Goal: Navigation & Orientation: Go to known website

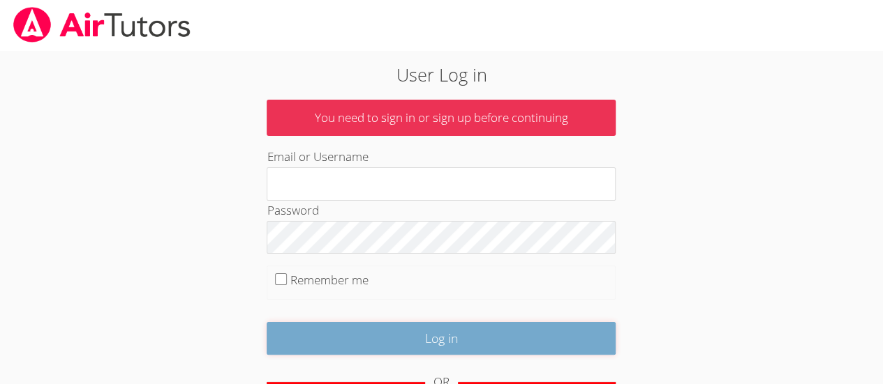
click at [430, 330] on input "Log in" at bounding box center [441, 338] width 349 height 33
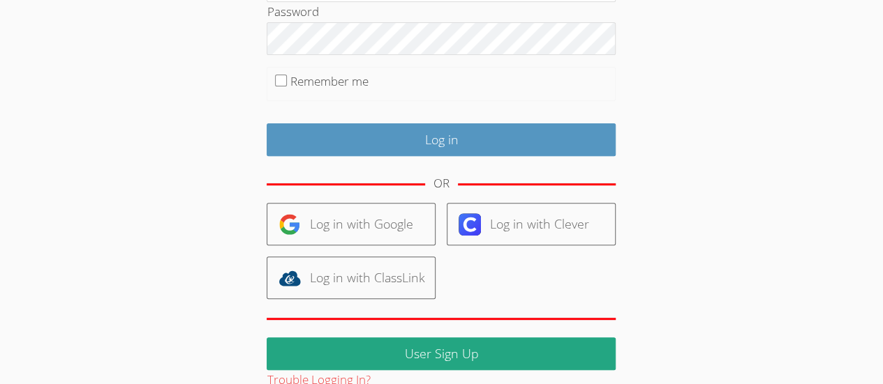
scroll to position [222, 0]
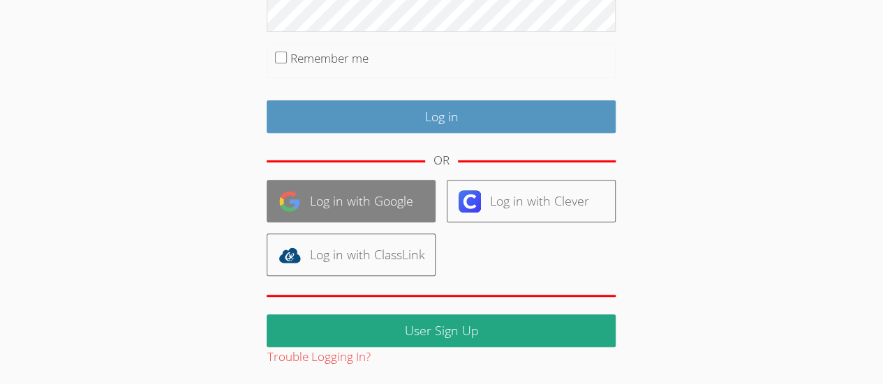
click at [336, 214] on link "Log in with Google" at bounding box center [351, 201] width 169 height 43
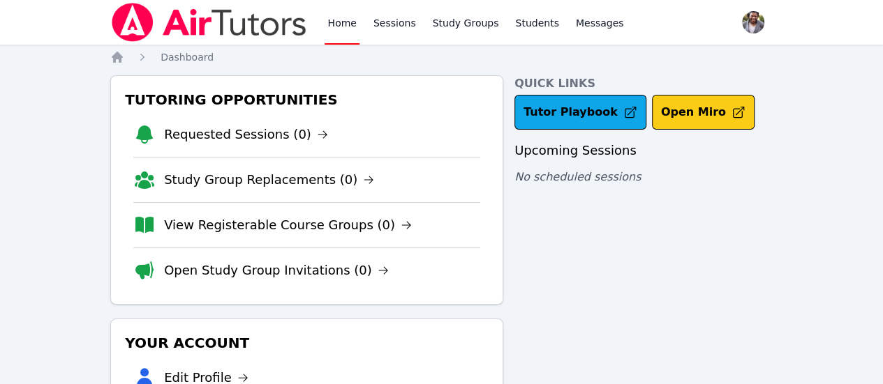
click at [700, 116] on button "Open Miro" at bounding box center [703, 112] width 103 height 35
